Goal: Transaction & Acquisition: Purchase product/service

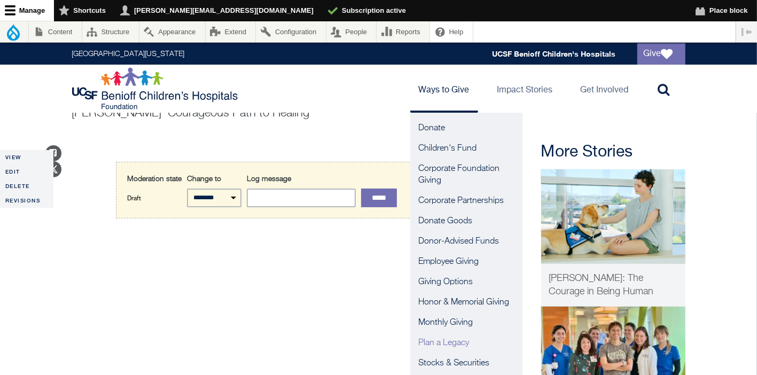
scroll to position [73, 0]
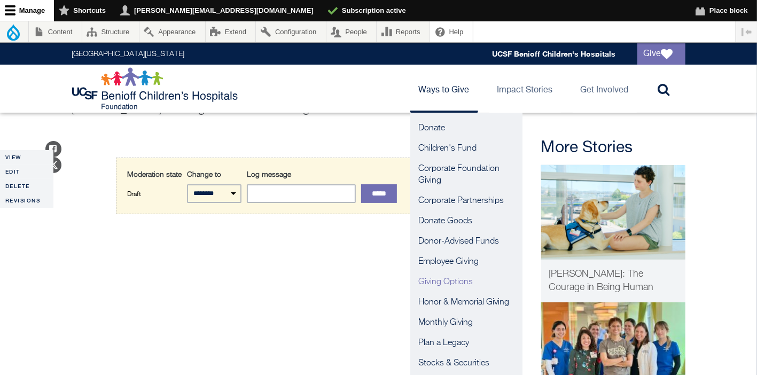
click at [460, 280] on link "Giving Options" at bounding box center [466, 282] width 112 height 20
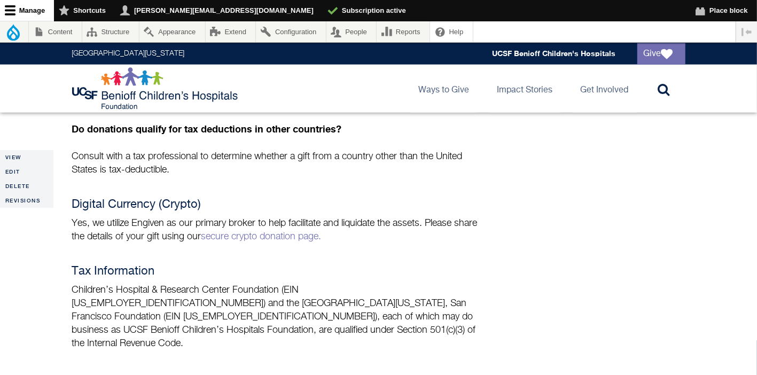
scroll to position [883, 0]
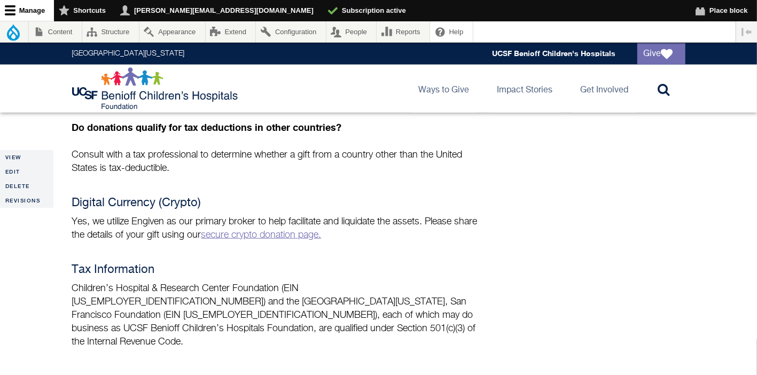
click at [270, 230] on link "secure crypto donation page." at bounding box center [261, 235] width 120 height 10
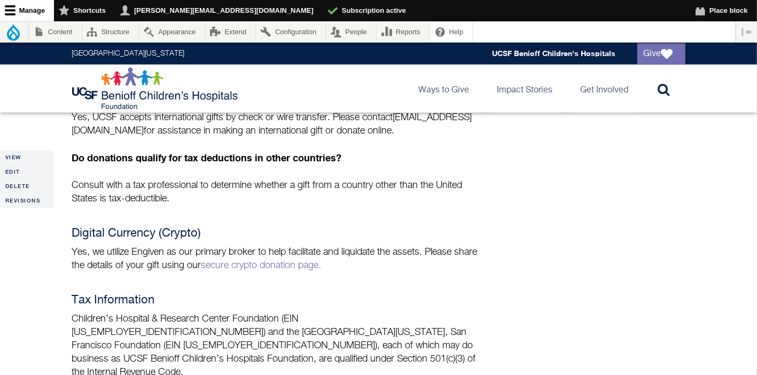
scroll to position [847, 0]
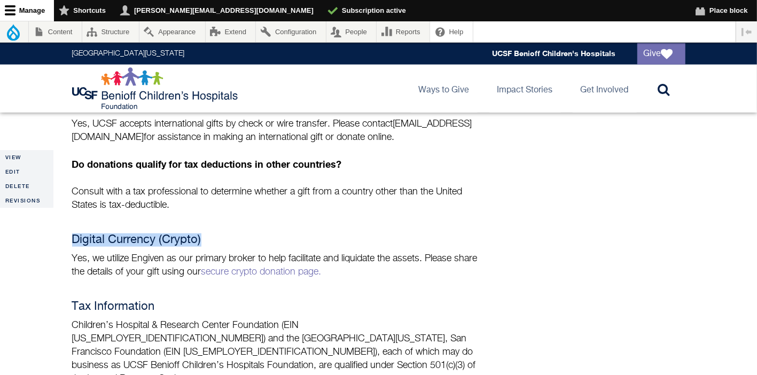
drag, startPoint x: 209, startPoint y: 210, endPoint x: 72, endPoint y: 207, distance: 137.9
click at [72, 234] on h4 "Digital Currency (Crypto)" at bounding box center [278, 240] width 412 height 13
copy h4 "Digital Currency (Crypto)"
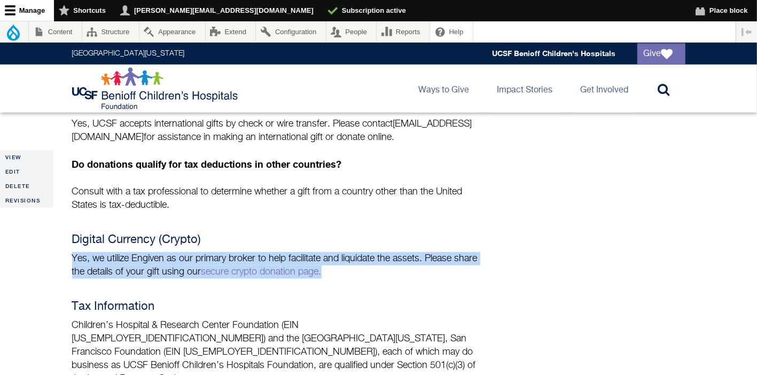
drag, startPoint x: 340, startPoint y: 244, endPoint x: 73, endPoint y: 224, distance: 268.5
click at [73, 252] on p "Yes, we utilize Engiven as our primary broker to help facilitate and liquidate …" at bounding box center [278, 265] width 412 height 27
copy p "Yes, we utilize Engiven as our primary broker to help facilitate and liquidate …"
click at [240, 267] on link "secure crypto donation page." at bounding box center [261, 272] width 120 height 10
